Goal: Task Accomplishment & Management: Use online tool/utility

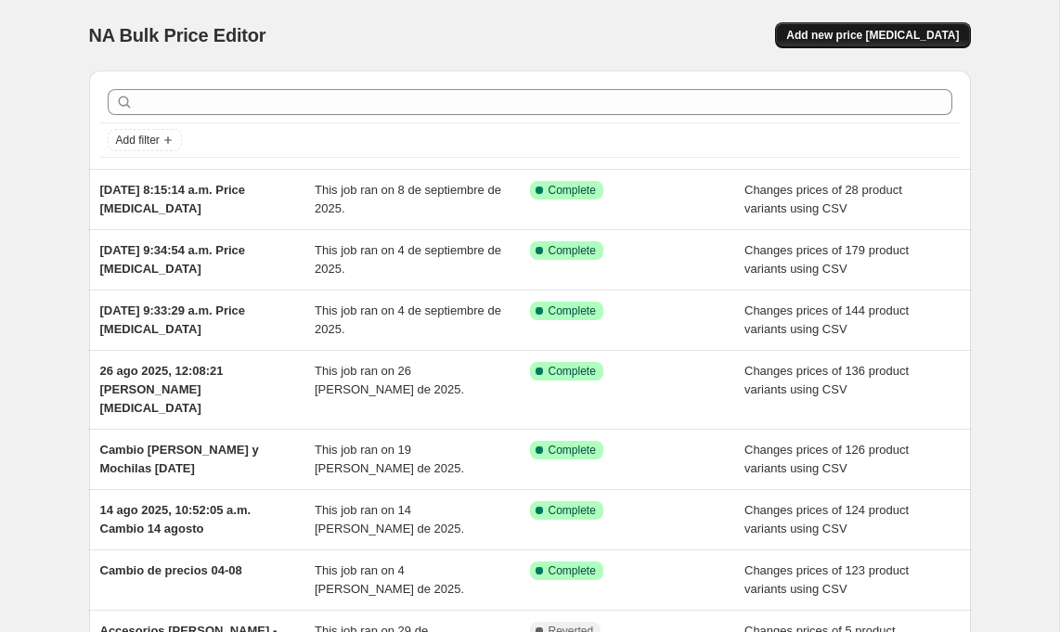
click at [929, 42] on span "Add new price [MEDICAL_DATA]" at bounding box center [873, 35] width 173 height 15
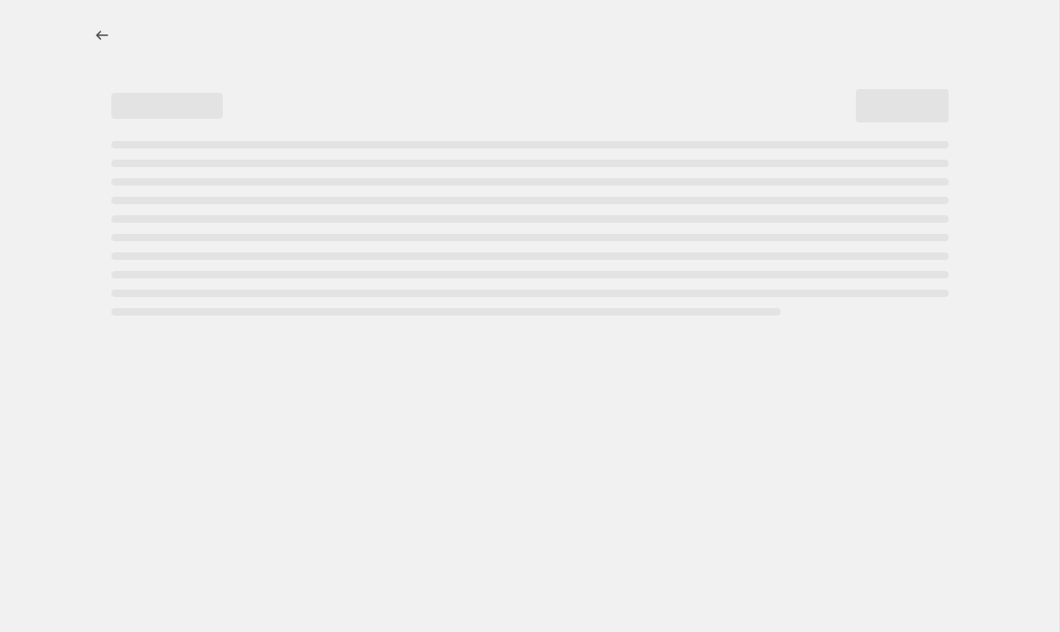
select select "percentage"
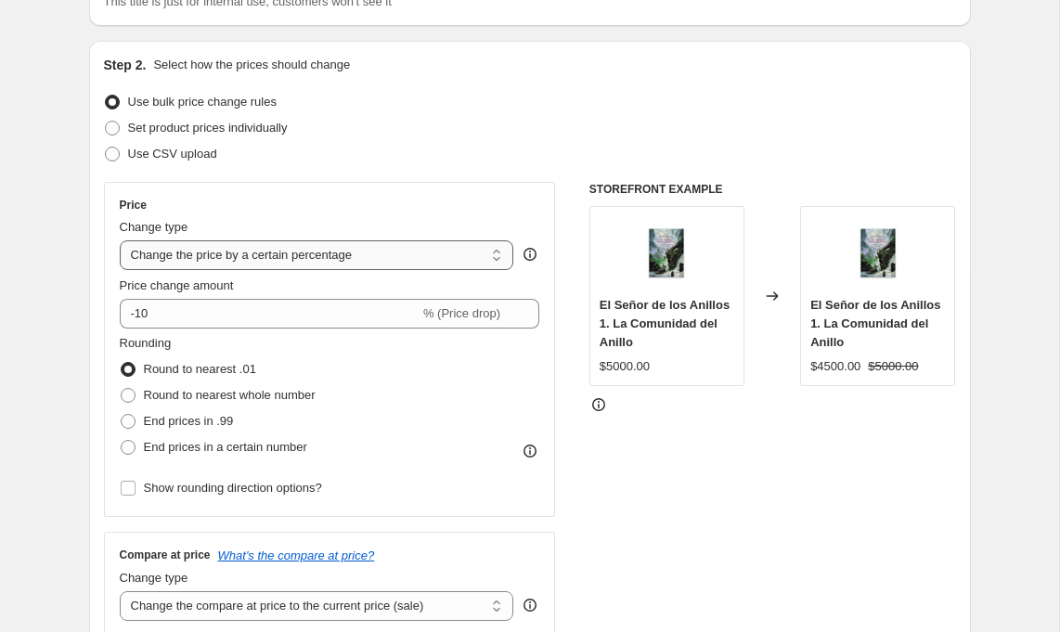
scroll to position [142, 0]
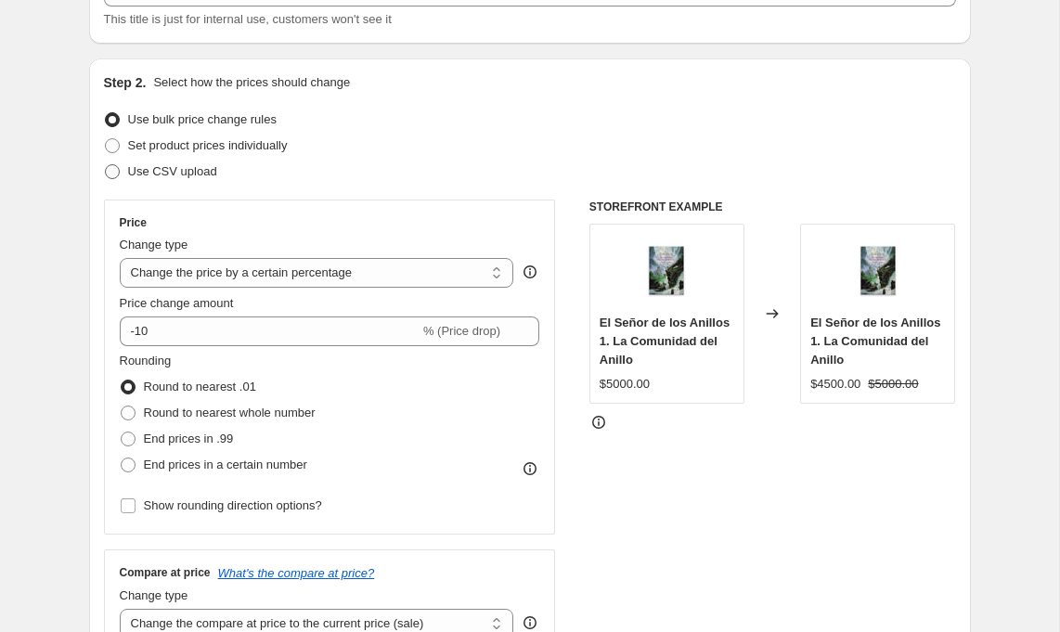
click at [194, 172] on span "Use CSV upload" at bounding box center [172, 171] width 89 height 14
click at [106, 165] on input "Use CSV upload" at bounding box center [105, 164] width 1 height 1
radio input "true"
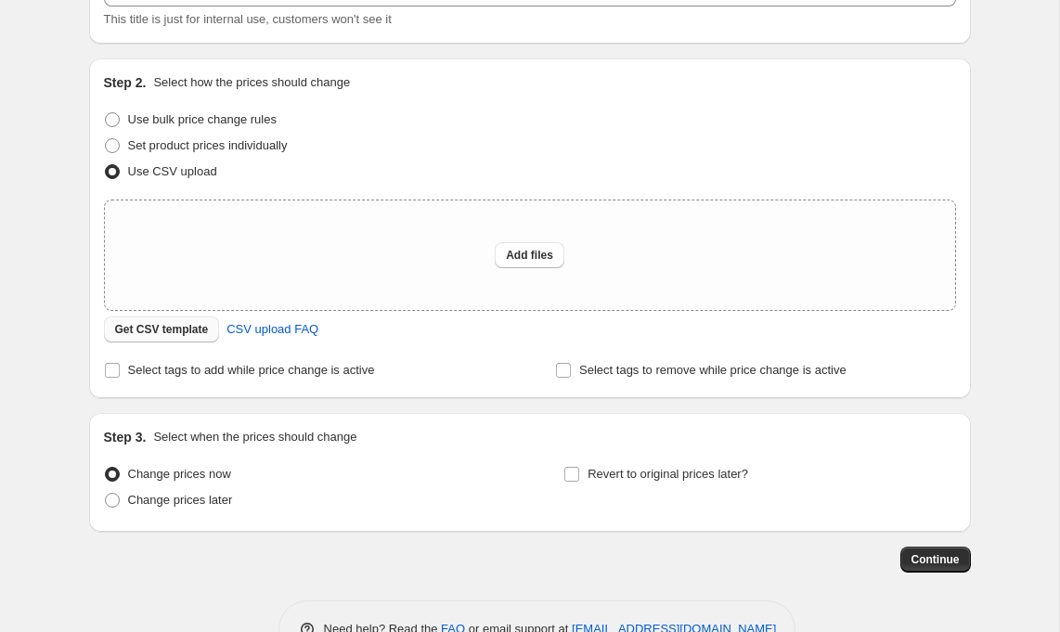
click at [183, 328] on span "Get CSV template" at bounding box center [162, 329] width 94 height 15
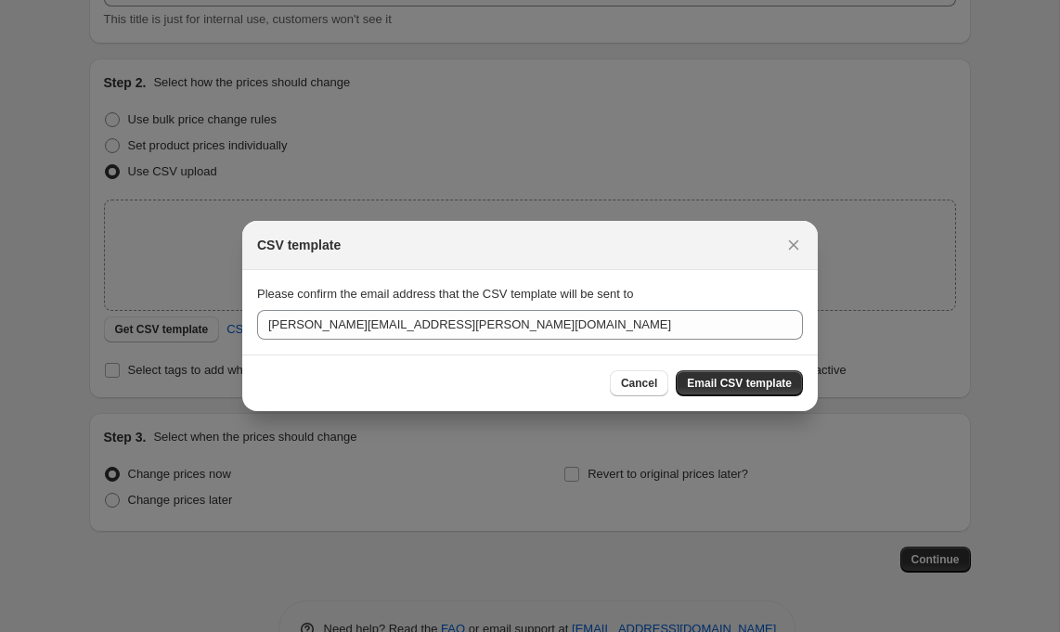
click at [292, 299] on span "Please confirm the email address that the CSV template will be sent to" at bounding box center [445, 294] width 376 height 14
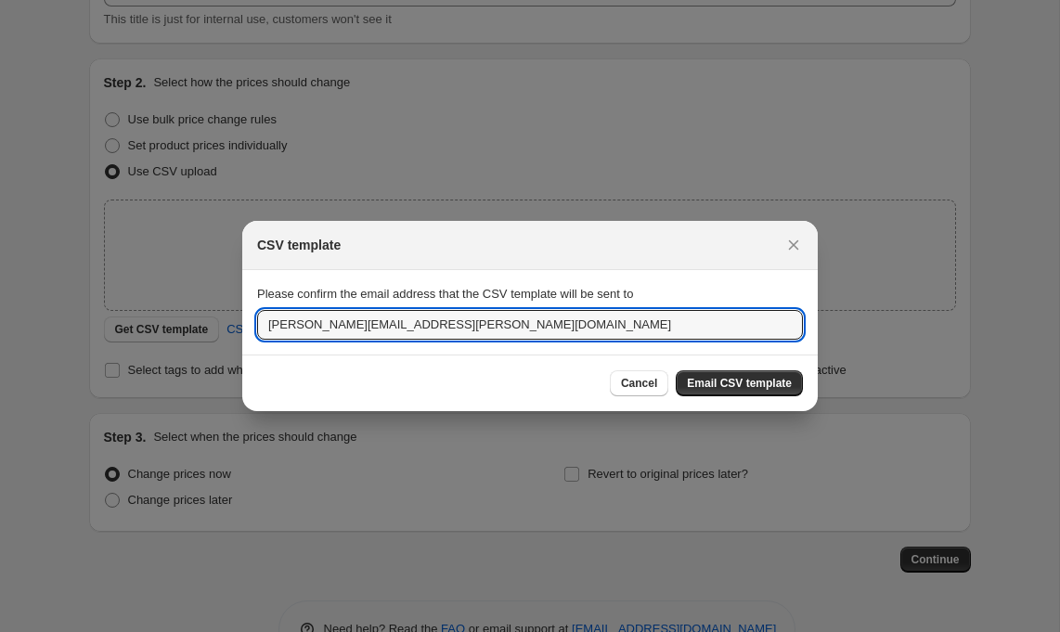
drag, startPoint x: 428, startPoint y: 333, endPoint x: 254, endPoint y: 306, distance: 176.8
click at [254, 306] on section "Please confirm the email address that the CSV template will be sent to ana.rios…" at bounding box center [530, 312] width 576 height 84
type input "sebastian@mediahuella.com"
click at [780, 386] on span "Email CSV template" at bounding box center [739, 383] width 105 height 15
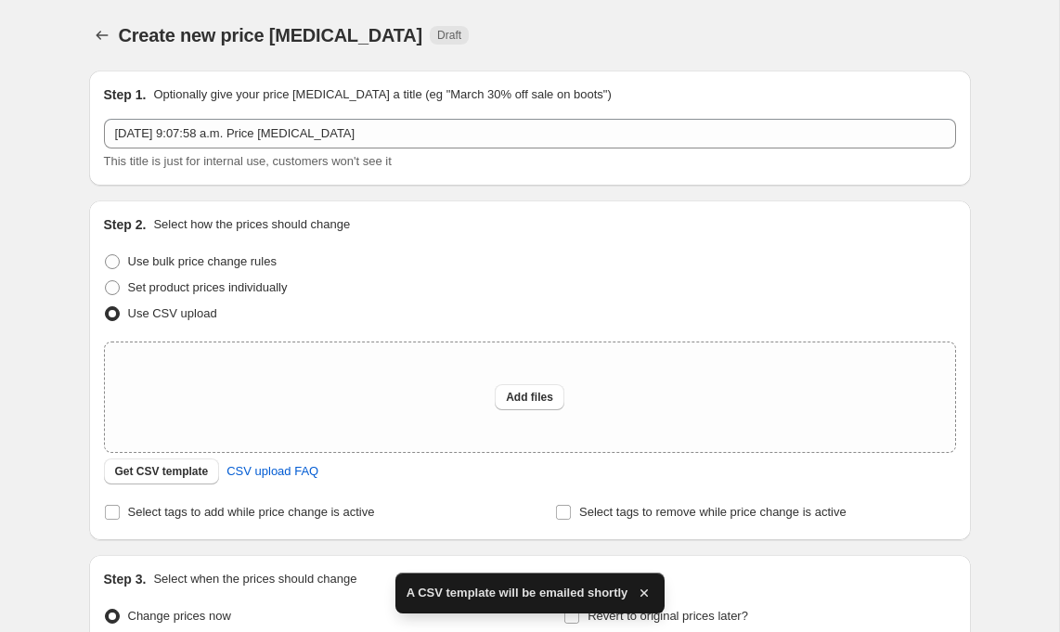
scroll to position [142, 0]
